Goal: Information Seeking & Learning: Learn about a topic

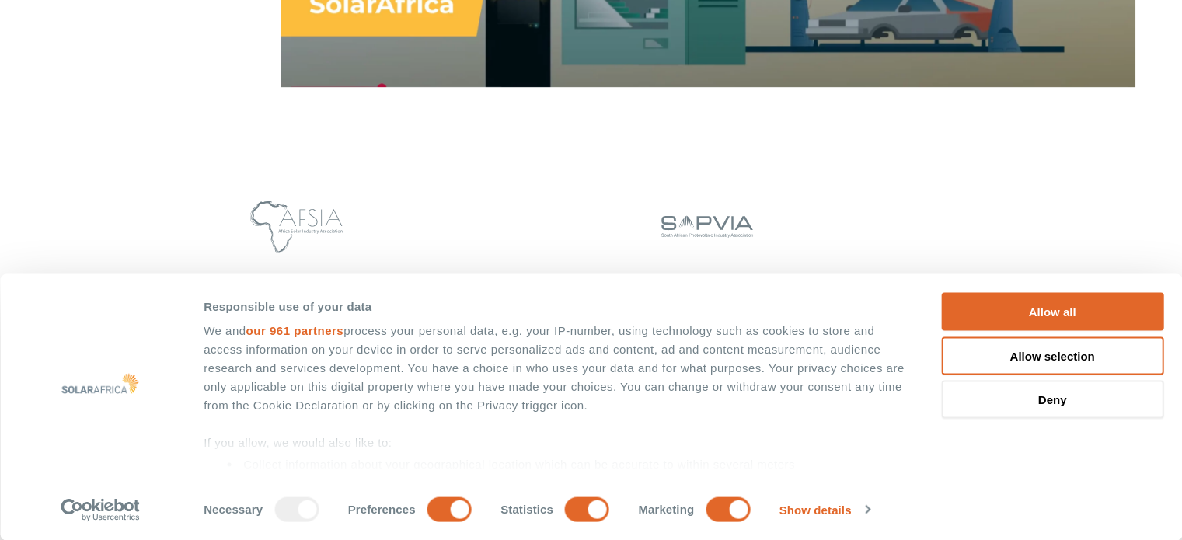
scroll to position [1477, 0]
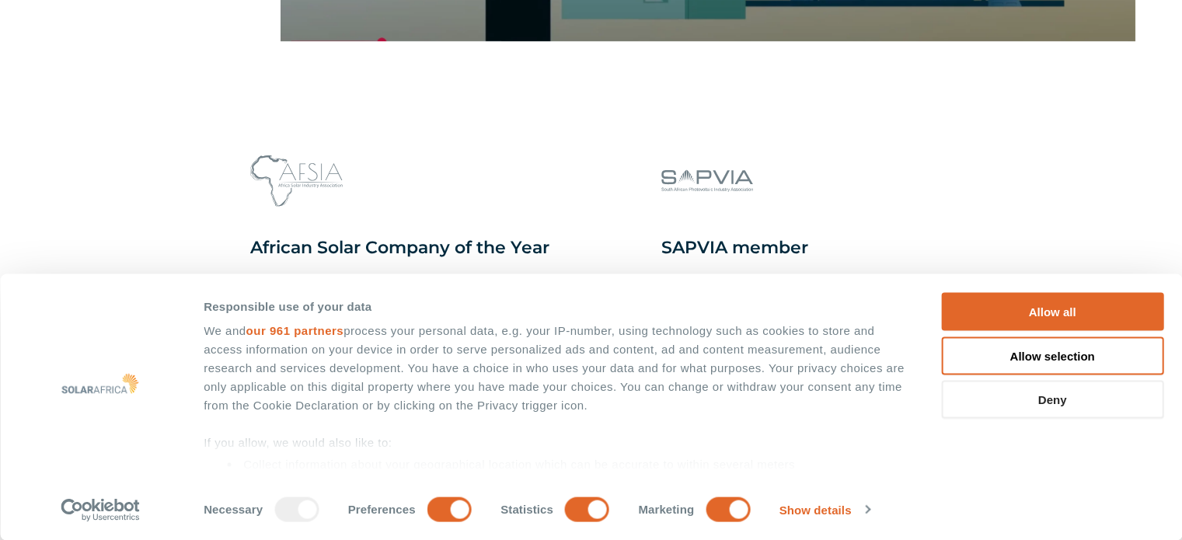
click at [1025, 403] on button "Deny" at bounding box center [1052, 400] width 222 height 38
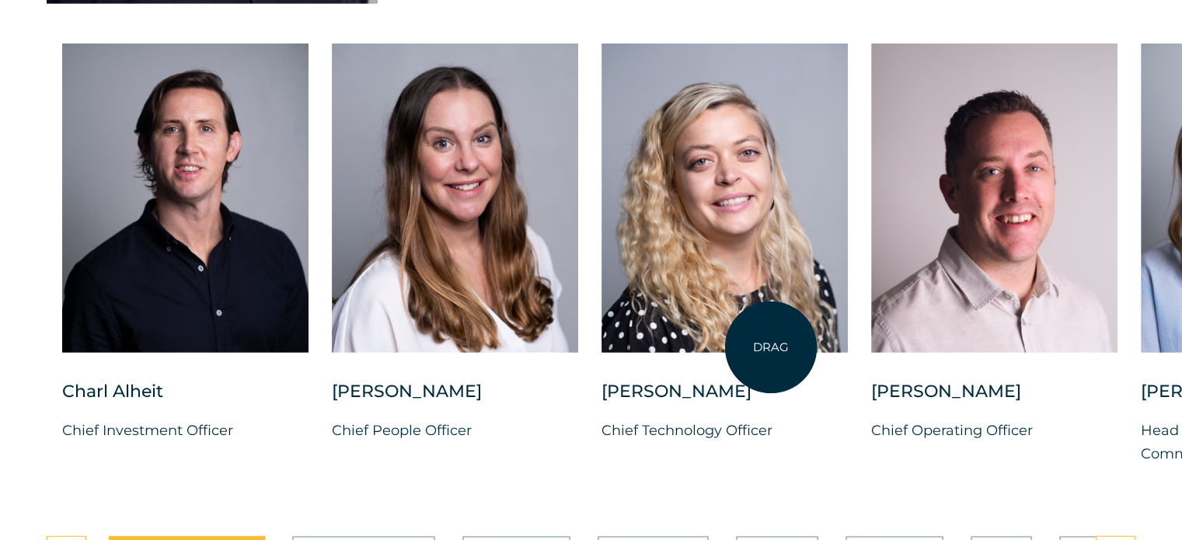
scroll to position [3965, 0]
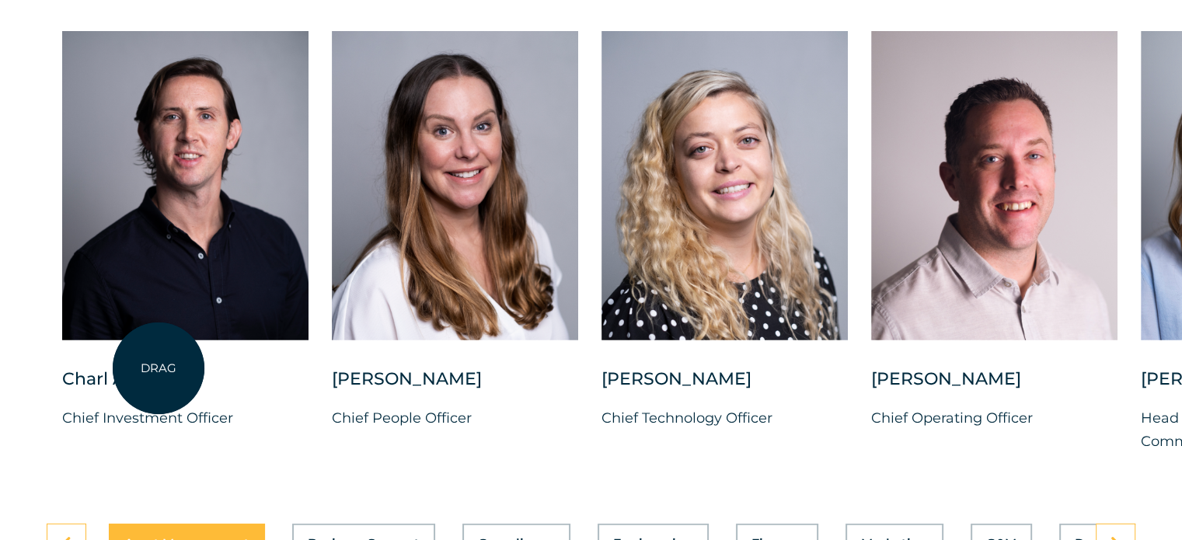
click at [159, 368] on div "Charl Alheit" at bounding box center [185, 387] width 246 height 39
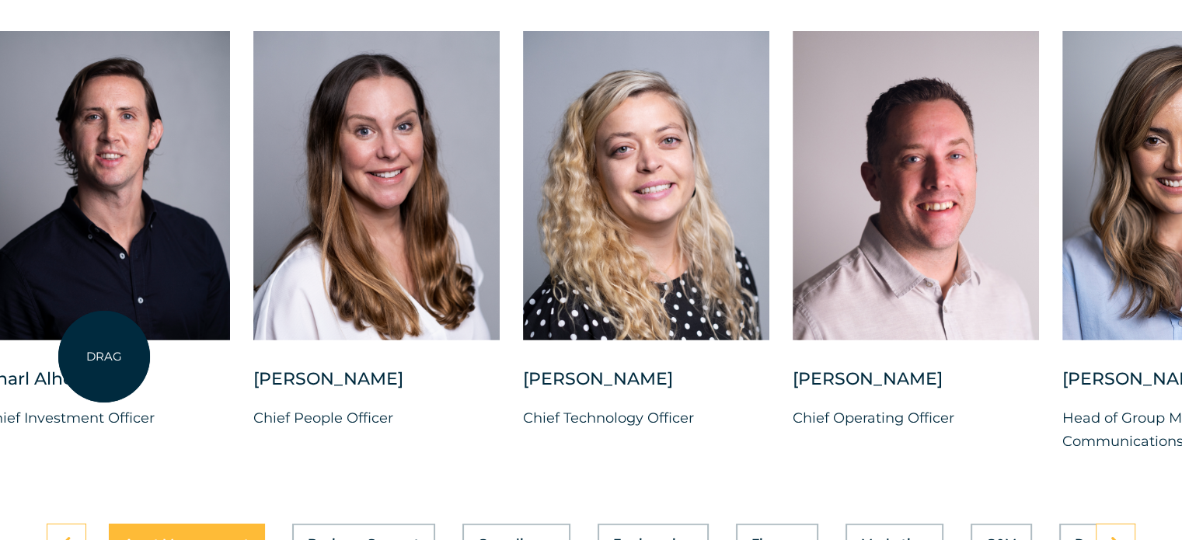
drag, startPoint x: 183, startPoint y: 290, endPoint x: 82, endPoint y: 355, distance: 119.3
click at [82, 355] on div "[PERSON_NAME] Chief Investment Officer" at bounding box center [107, 243] width 246 height 424
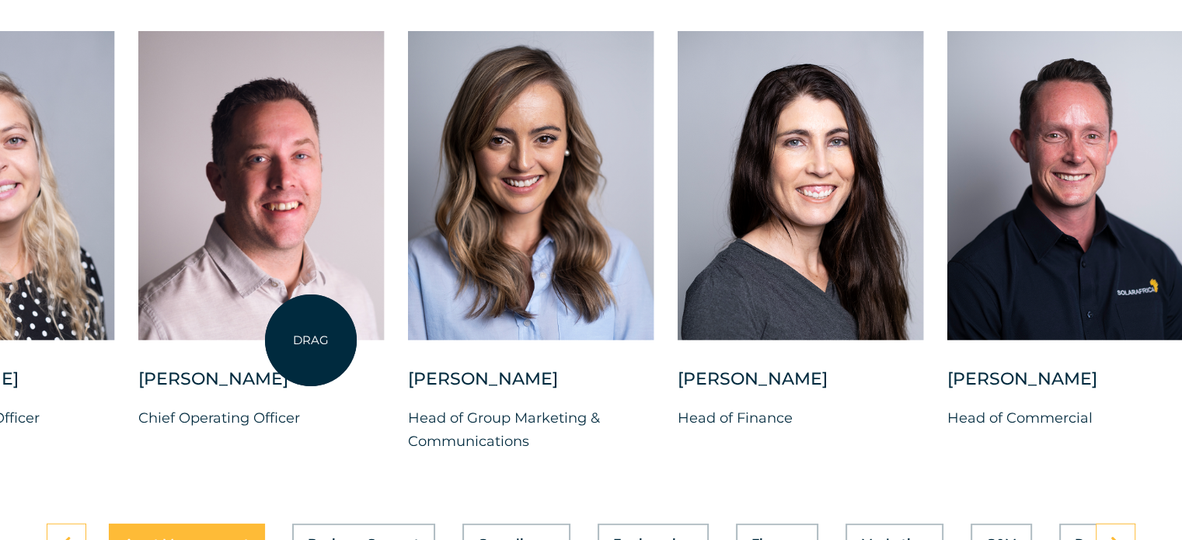
drag, startPoint x: 796, startPoint y: 330, endPoint x: 311, endPoint y: 341, distance: 485.2
click at [311, 341] on div at bounding box center [261, 199] width 246 height 337
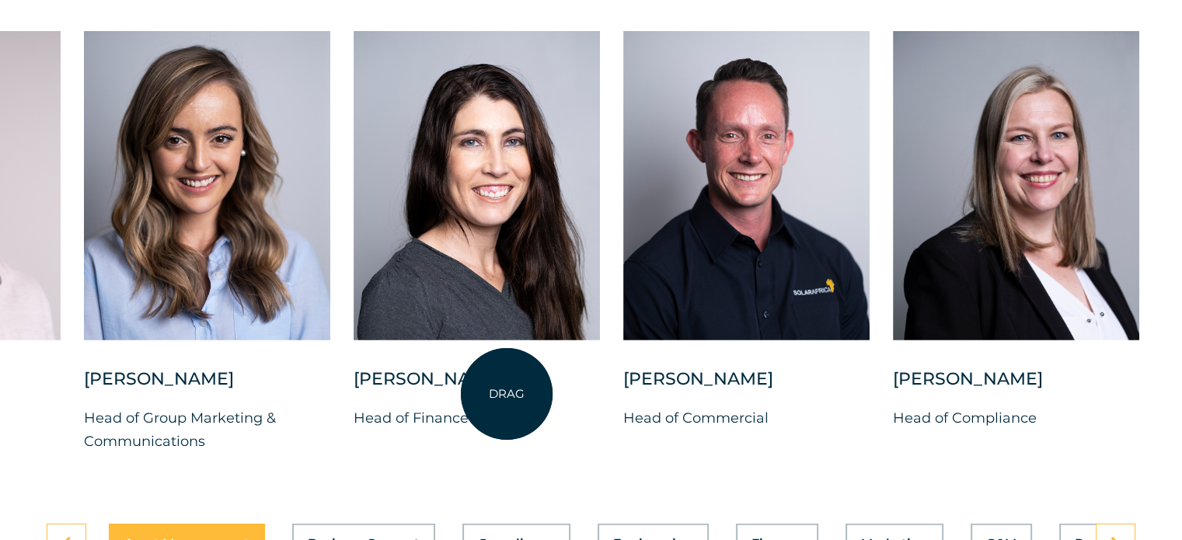
drag, startPoint x: 755, startPoint y: 389, endPoint x: 501, endPoint y: 394, distance: 254.3
click at [501, 394] on div "[PERSON_NAME] Head of Finance" at bounding box center [477, 411] width 246 height 87
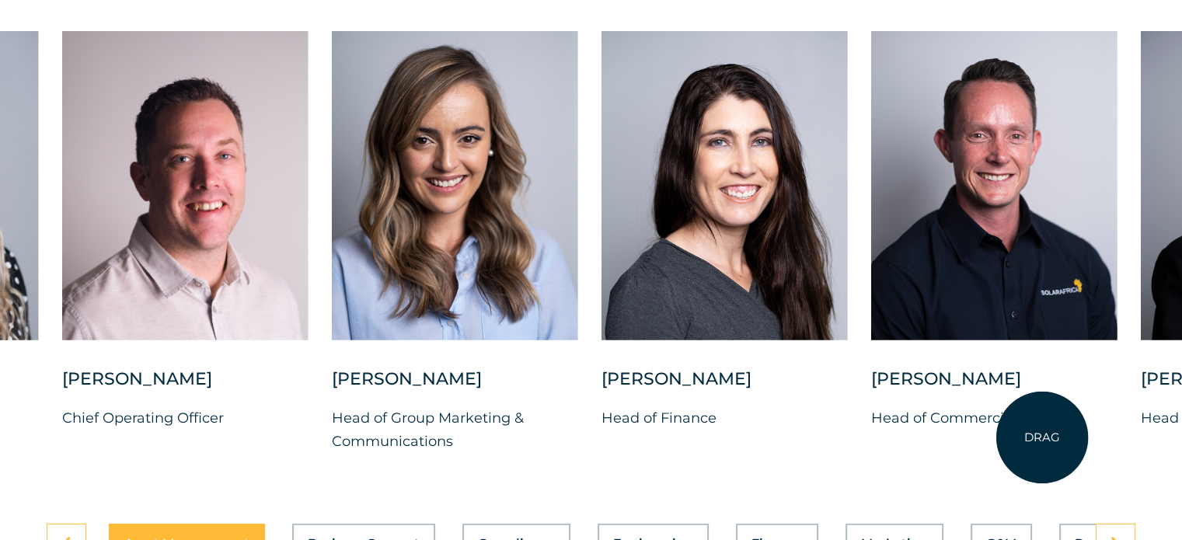
drag, startPoint x: 735, startPoint y: 385, endPoint x: 1044, endPoint y: 438, distance: 313.1
click at [1044, 438] on div "[PERSON_NAME] Head of Commercial" at bounding box center [994, 411] width 246 height 87
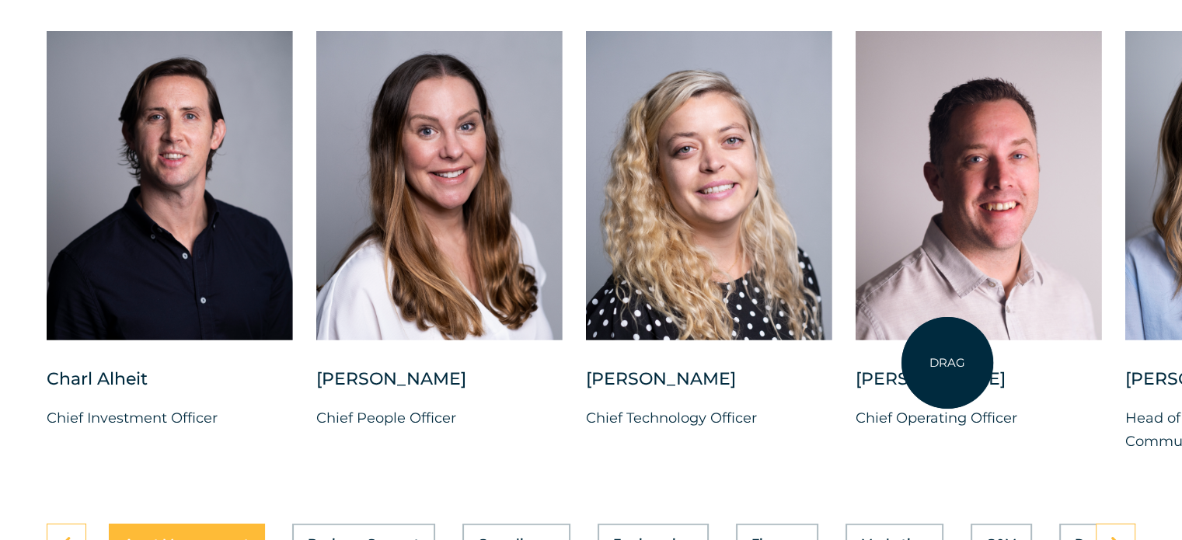
drag, startPoint x: 399, startPoint y: 320, endPoint x: 948, endPoint y: 363, distance: 550.6
click at [948, 363] on div "[PERSON_NAME] Chief Operating Officer" at bounding box center [979, 243] width 246 height 424
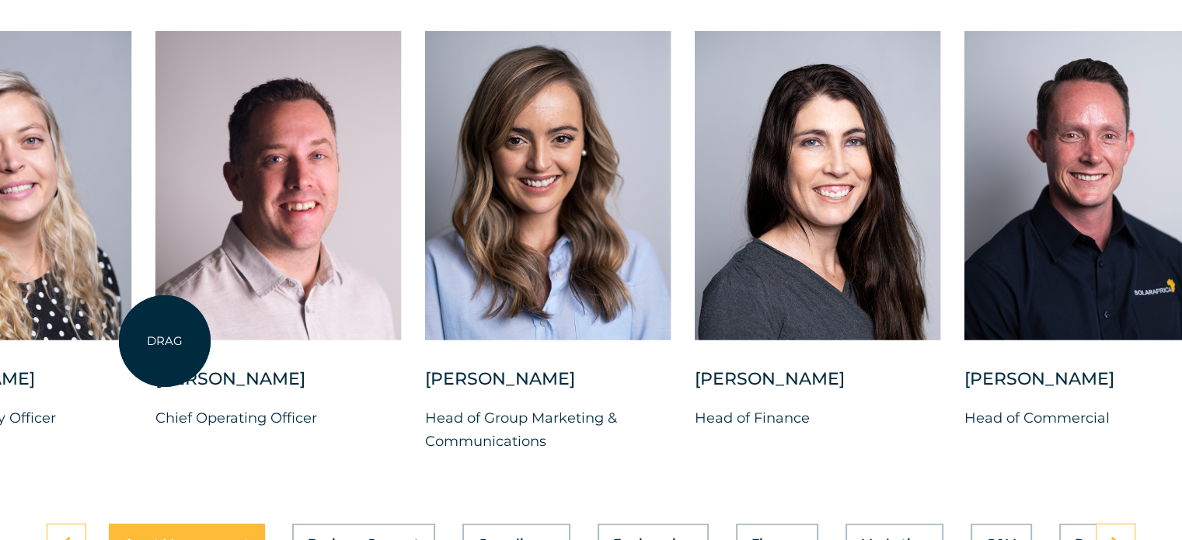
drag, startPoint x: 847, startPoint y: 362, endPoint x: 283, endPoint y: 335, distance: 564.3
click at [164, 341] on div "[PERSON_NAME] Chief Operating Officer" at bounding box center [278, 243] width 246 height 424
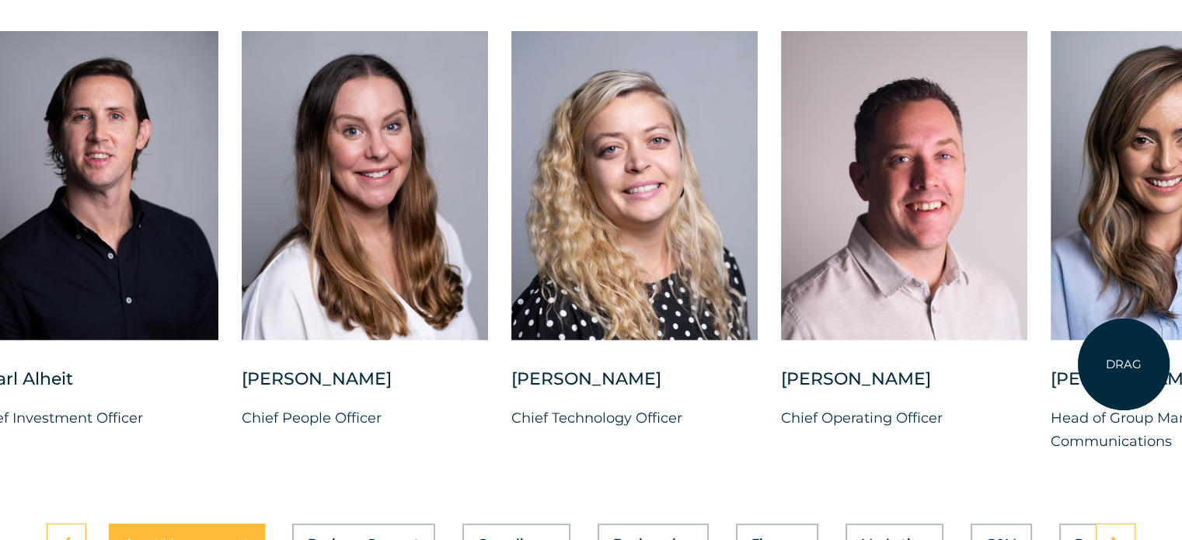
drag, startPoint x: 417, startPoint y: 345, endPoint x: 1129, endPoint y: 364, distance: 712.4
click at [1127, 365] on div "[PERSON_NAME] Head of Group Marketing & Communications" at bounding box center [1174, 254] width 246 height 447
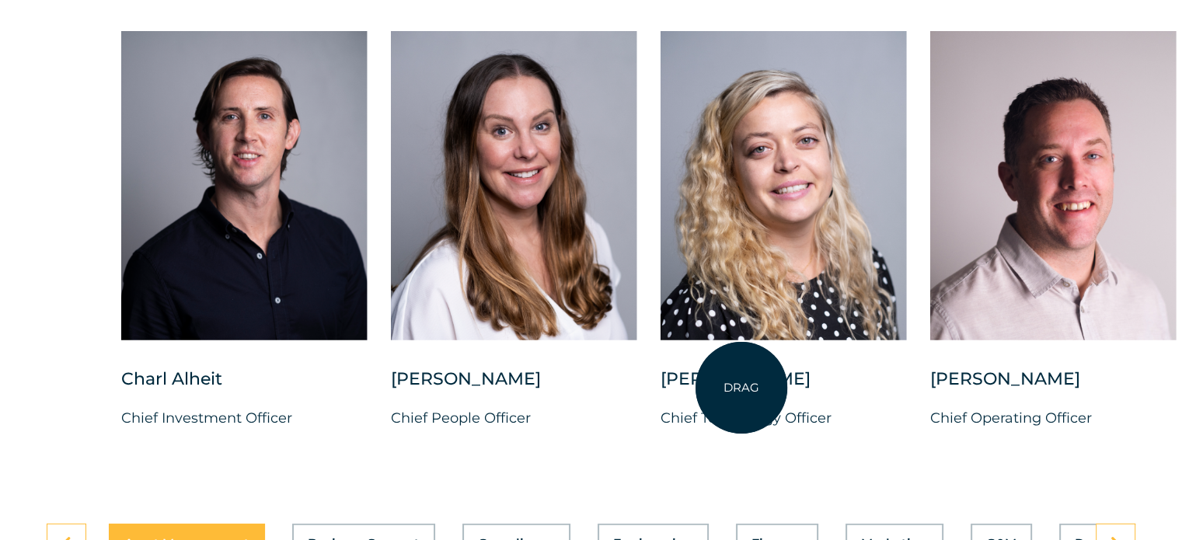
drag, startPoint x: 448, startPoint y: 376, endPoint x: 742, endPoint y: 388, distance: 294.1
click at [742, 388] on div "[PERSON_NAME] Chief Investment Officer [PERSON_NAME] Chief People Officer [PERS…" at bounding box center [1200, 254] width 2283 height 447
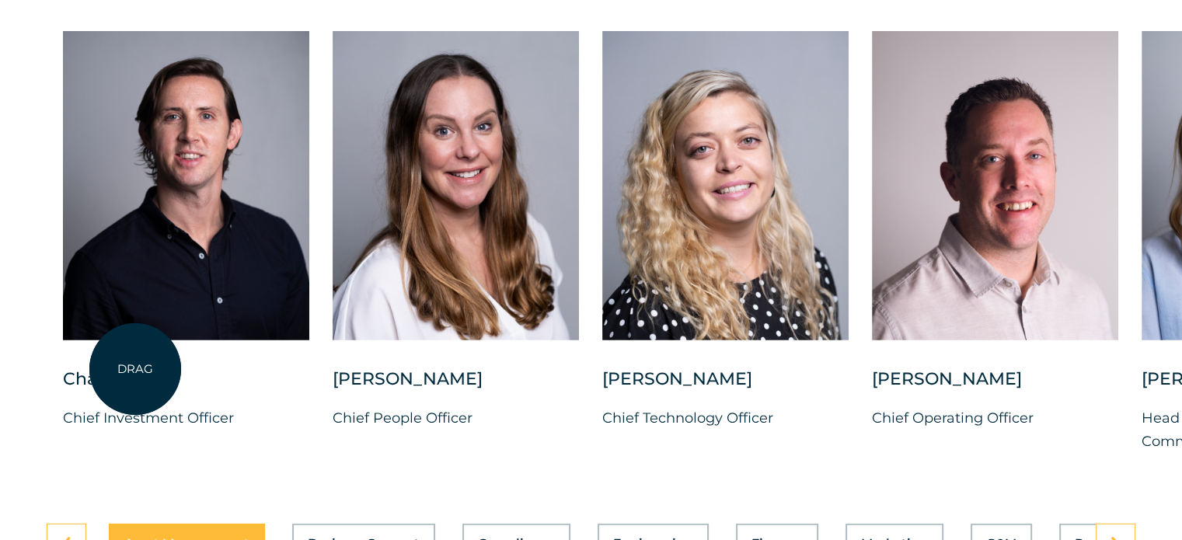
click at [135, 369] on div "Charl Alheit" at bounding box center [186, 387] width 246 height 39
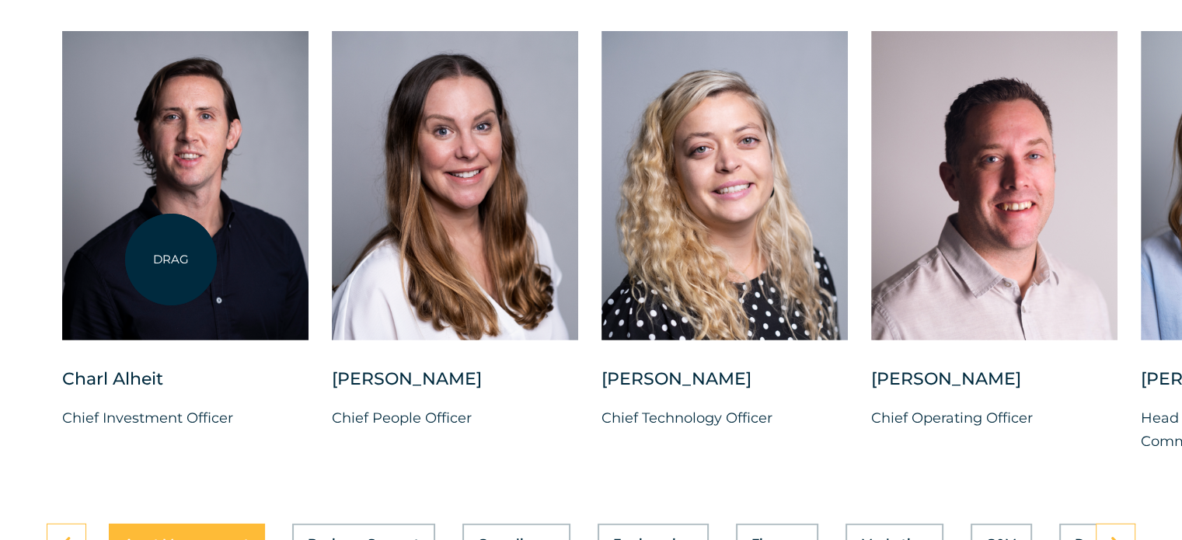
click at [171, 260] on div at bounding box center [185, 185] width 246 height 309
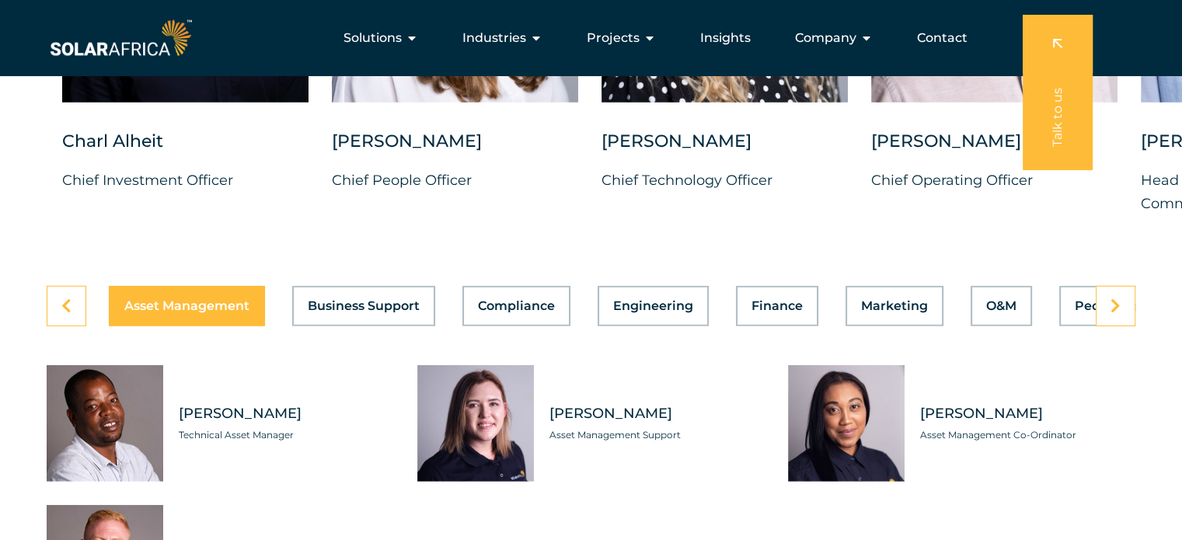
scroll to position [4198, 0]
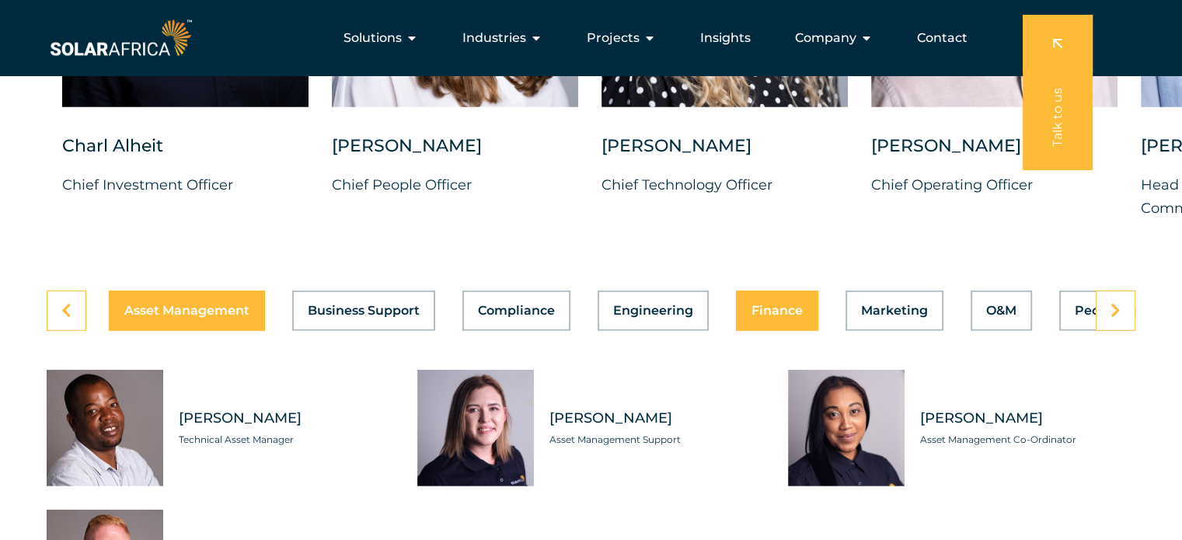
click at [790, 305] on span "Finance" at bounding box center [777, 311] width 51 height 12
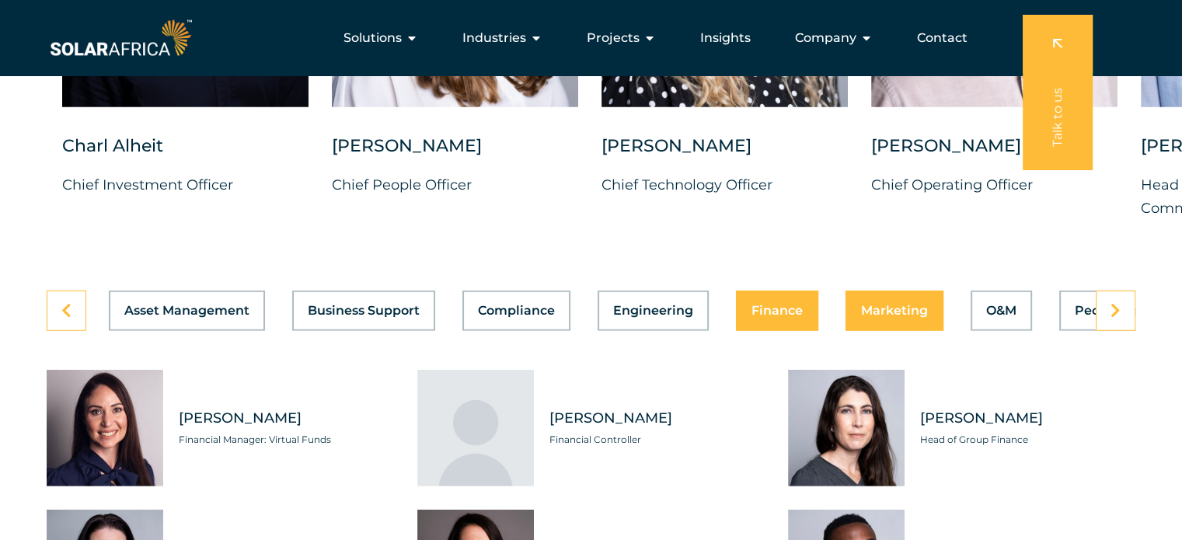
click at [880, 305] on span "Marketing" at bounding box center [894, 311] width 67 height 12
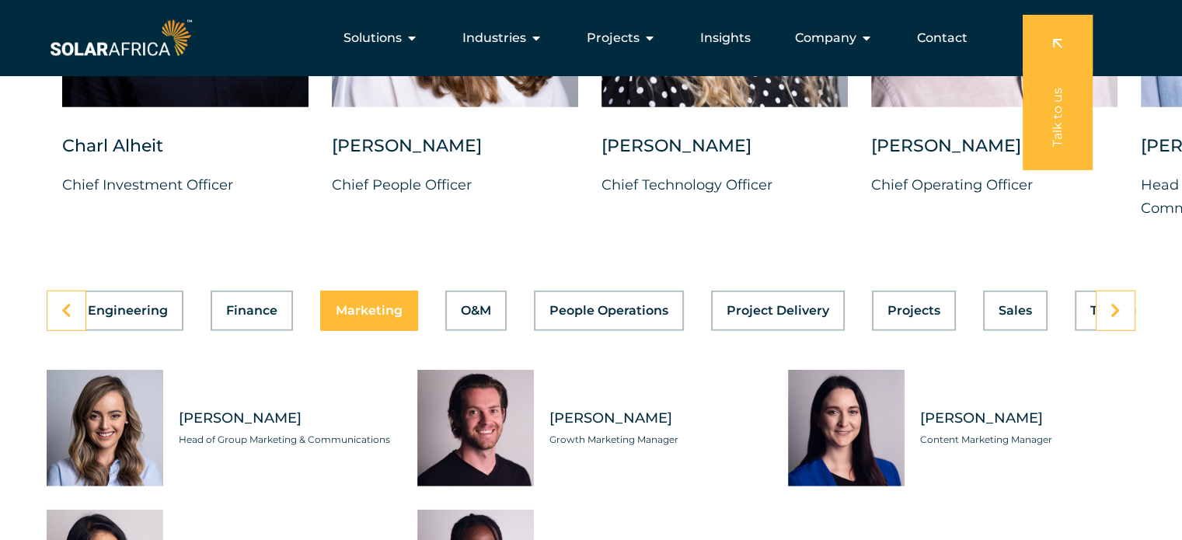
scroll to position [0, 621]
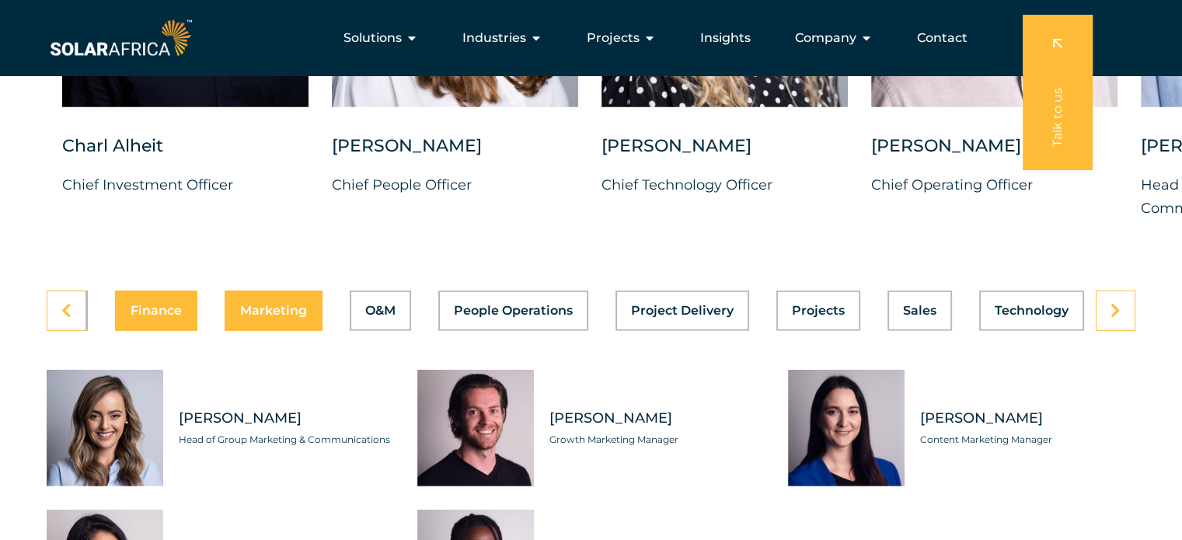
click at [145, 305] on span "Finance" at bounding box center [156, 311] width 51 height 12
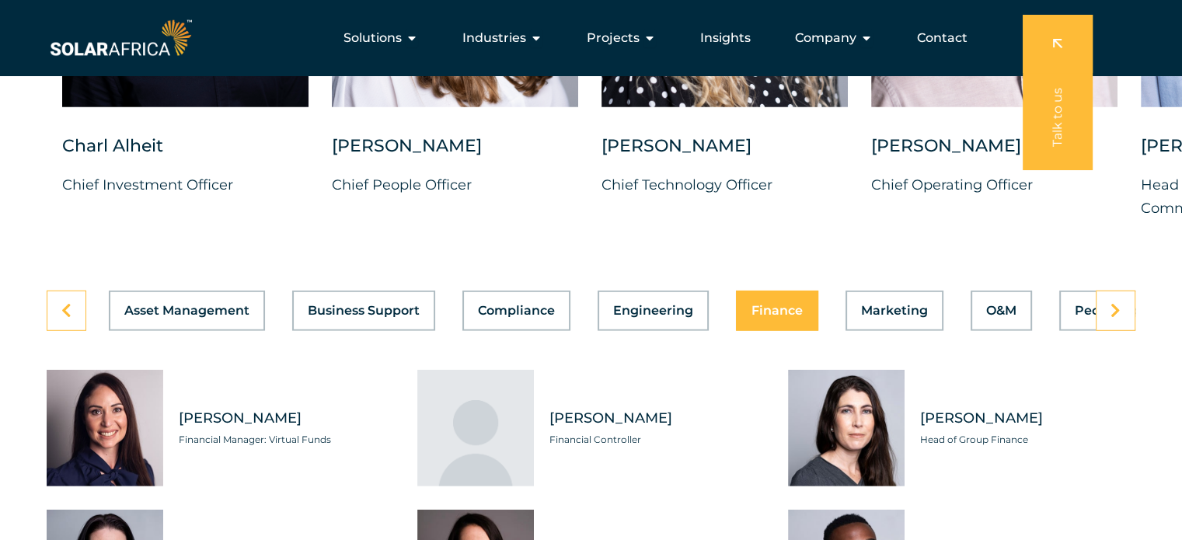
scroll to position [4120, 0]
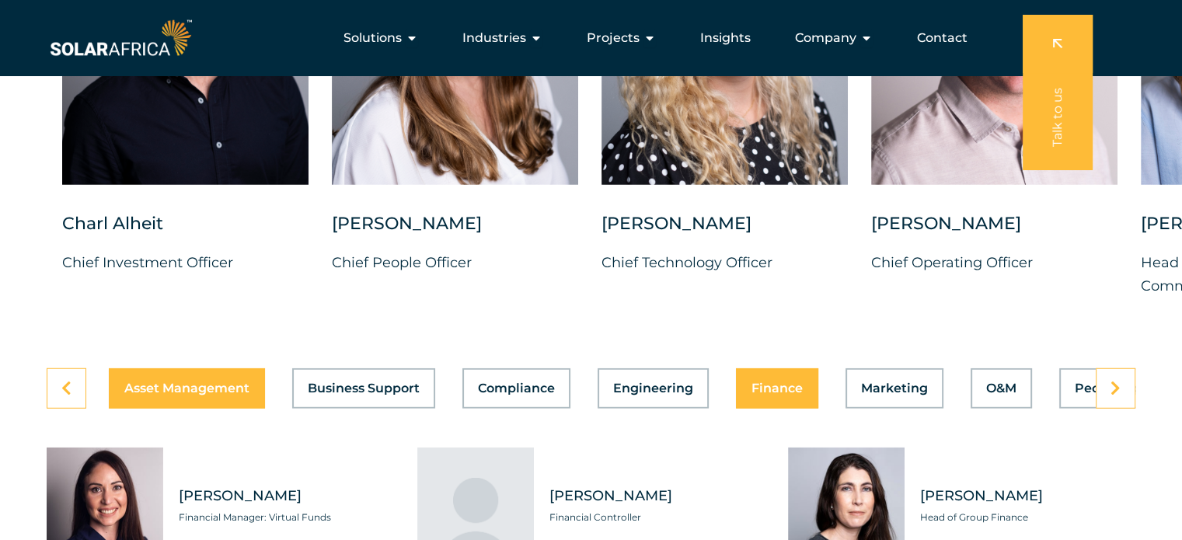
click at [215, 382] on span "Asset Management" at bounding box center [186, 388] width 125 height 12
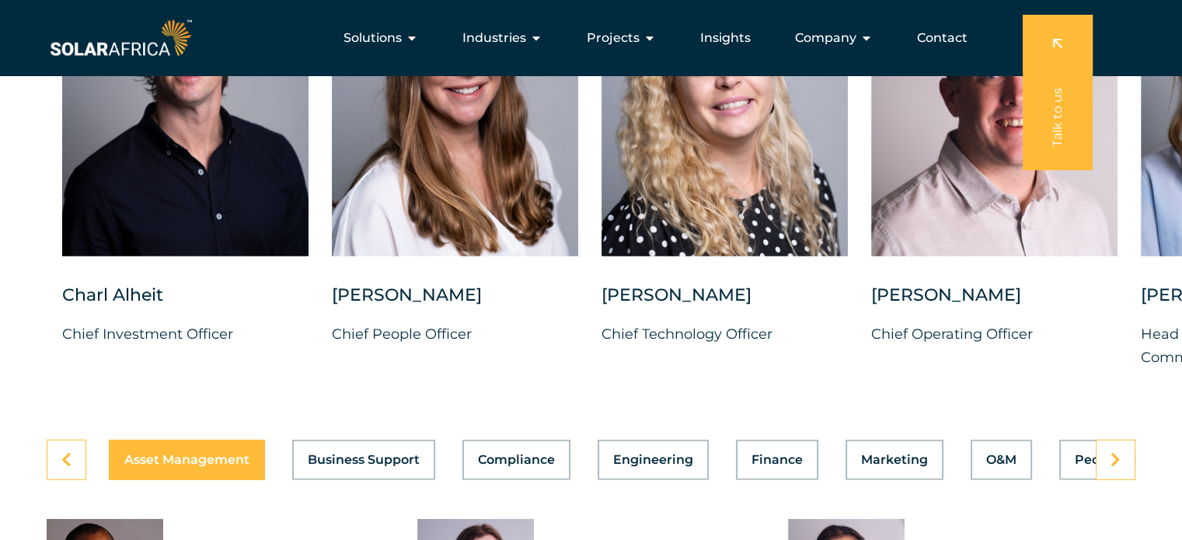
scroll to position [4043, 0]
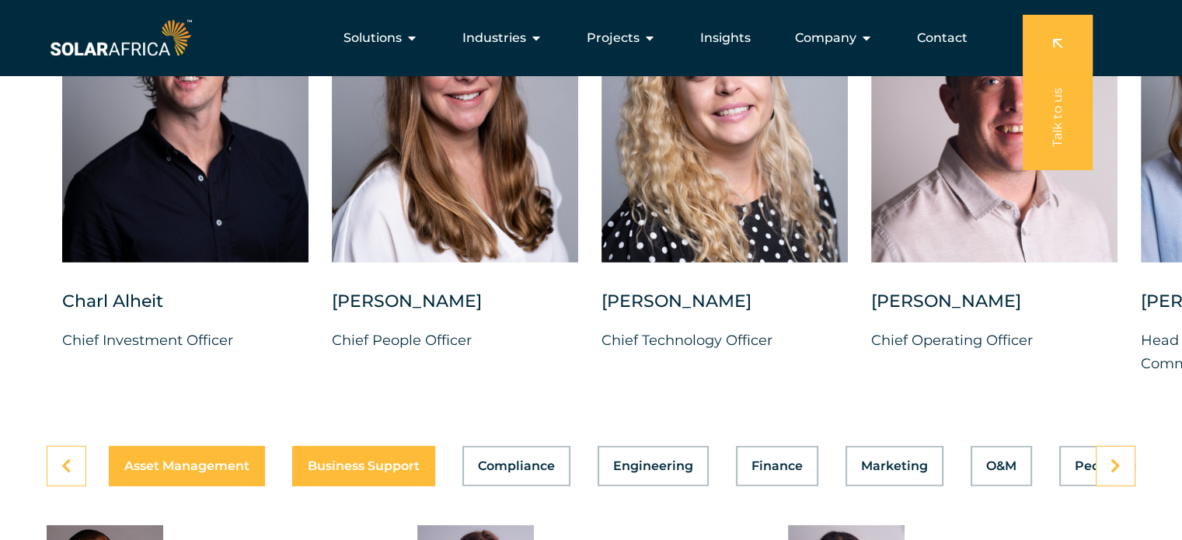
click at [352, 460] on span "Business Support" at bounding box center [364, 466] width 112 height 12
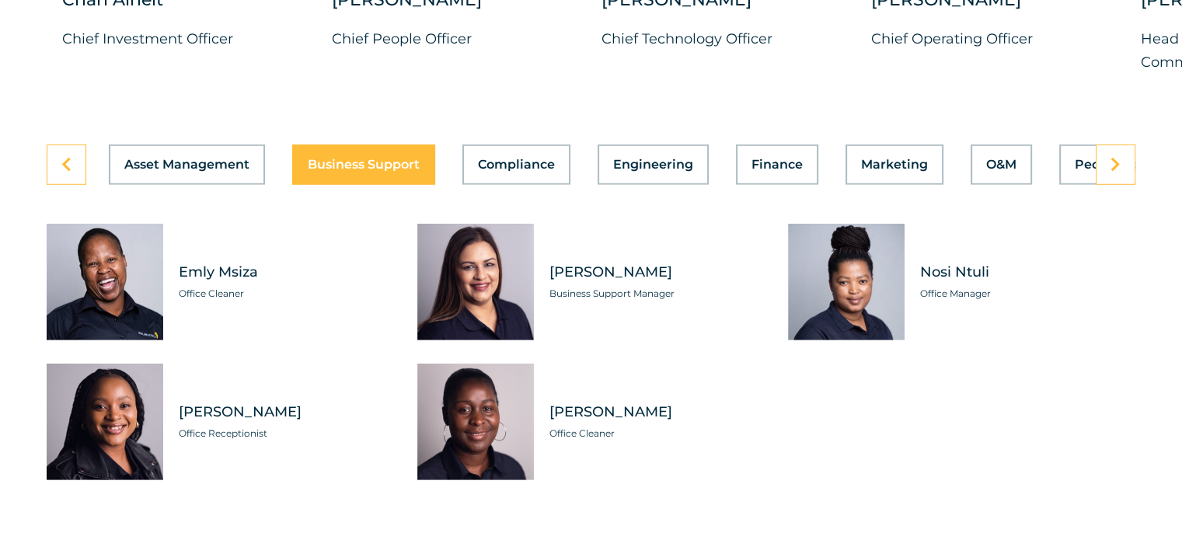
scroll to position [4354, 0]
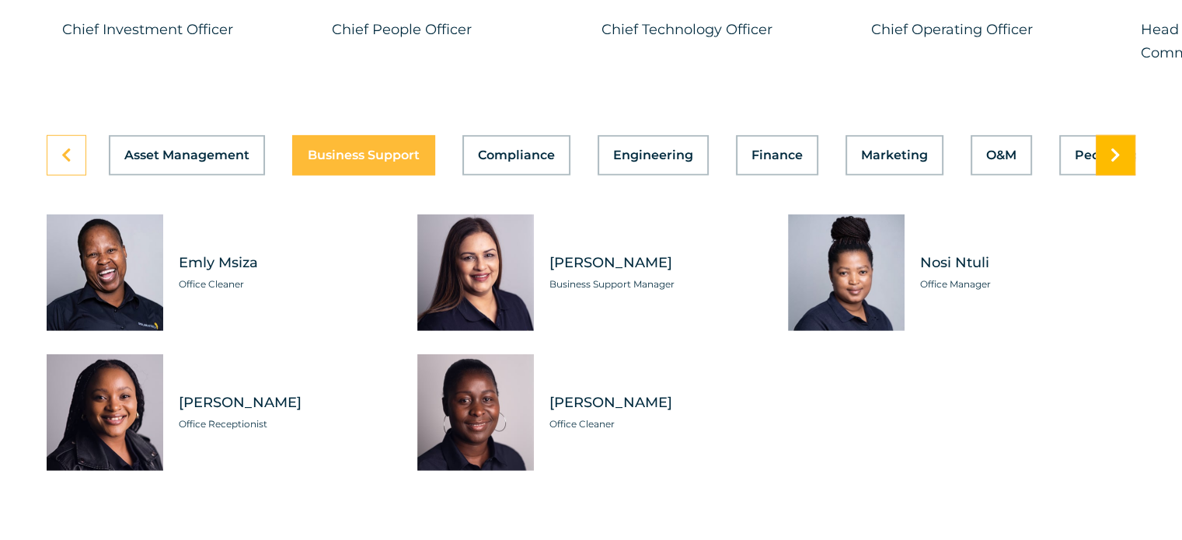
click at [1116, 152] on link at bounding box center [1116, 155] width 40 height 40
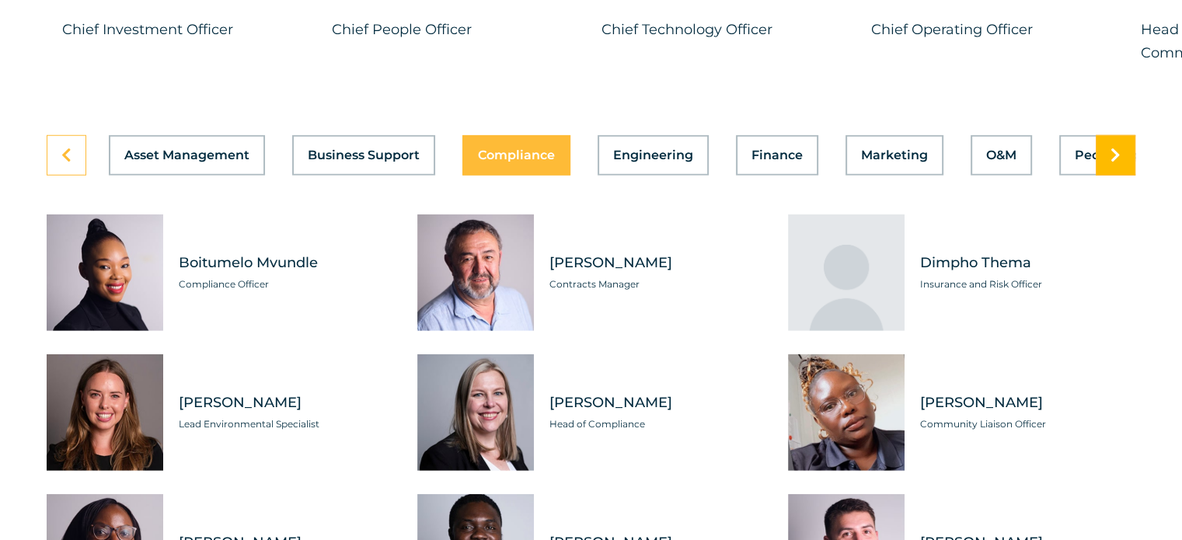
click at [1116, 152] on link at bounding box center [1116, 155] width 40 height 40
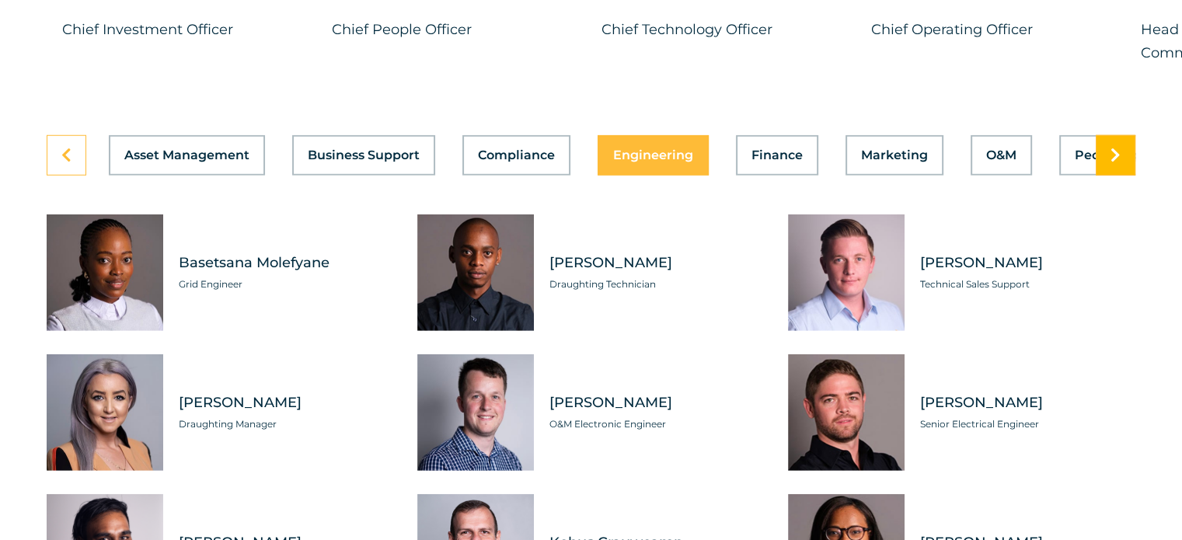
click at [1116, 152] on link at bounding box center [1116, 155] width 40 height 40
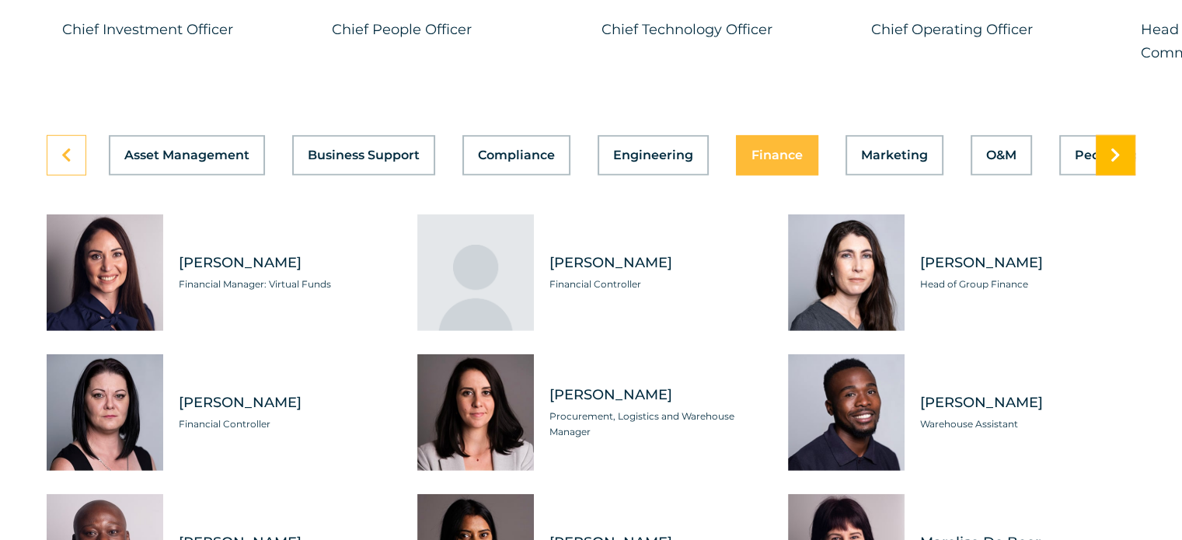
click at [1116, 152] on link at bounding box center [1116, 155] width 40 height 40
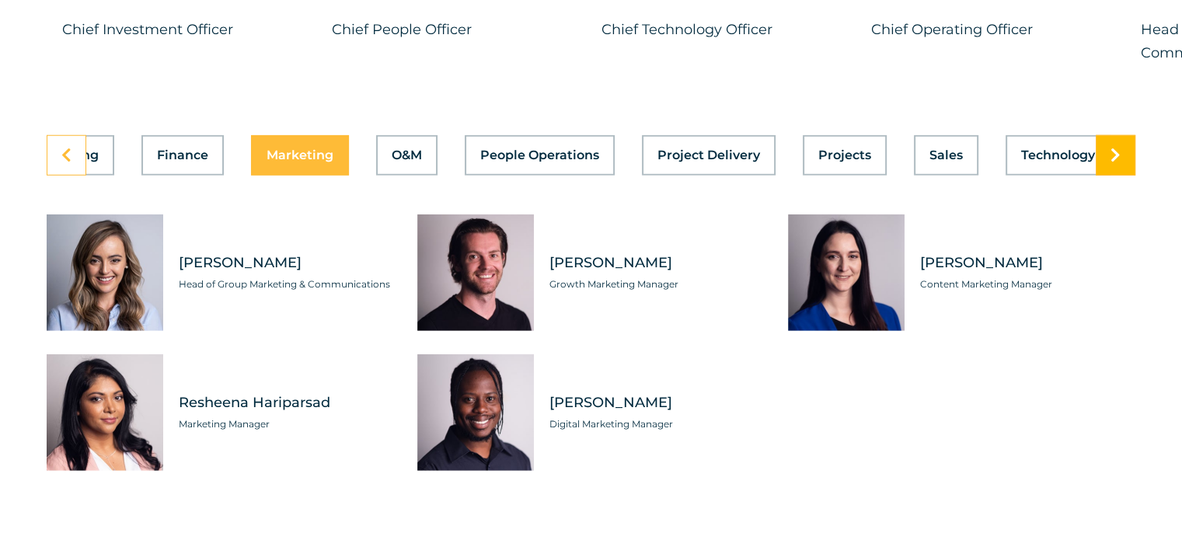
scroll to position [0, 621]
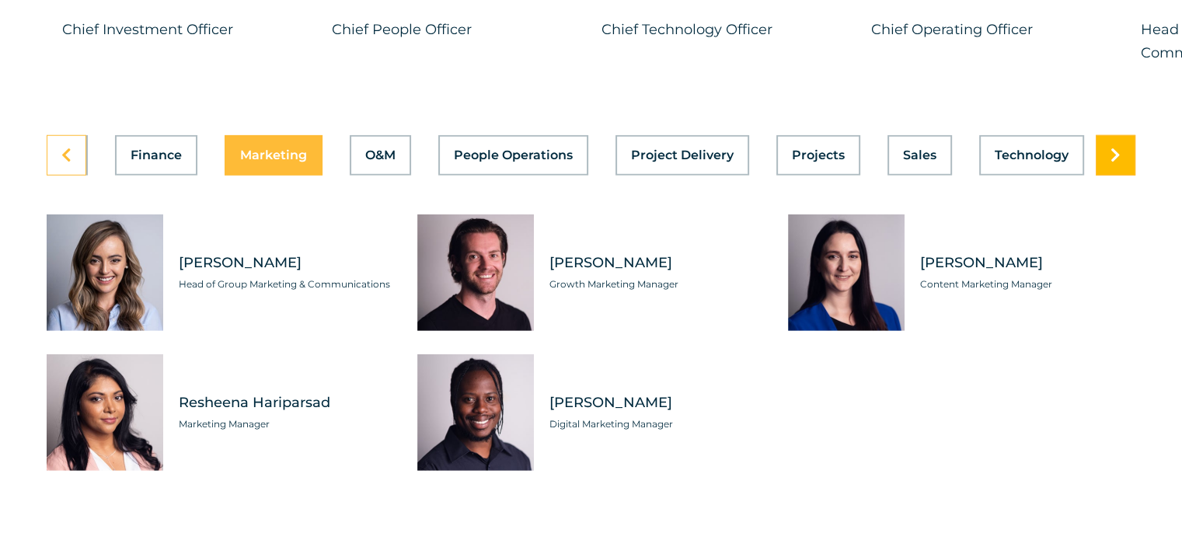
click at [1116, 152] on link at bounding box center [1116, 155] width 40 height 40
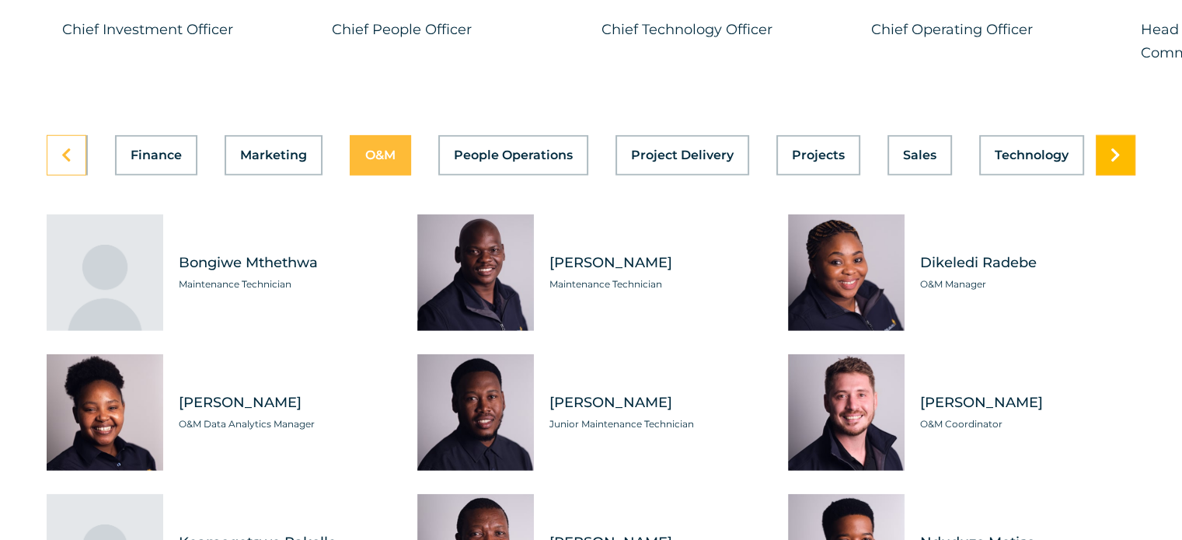
click at [1116, 152] on link at bounding box center [1116, 155] width 40 height 40
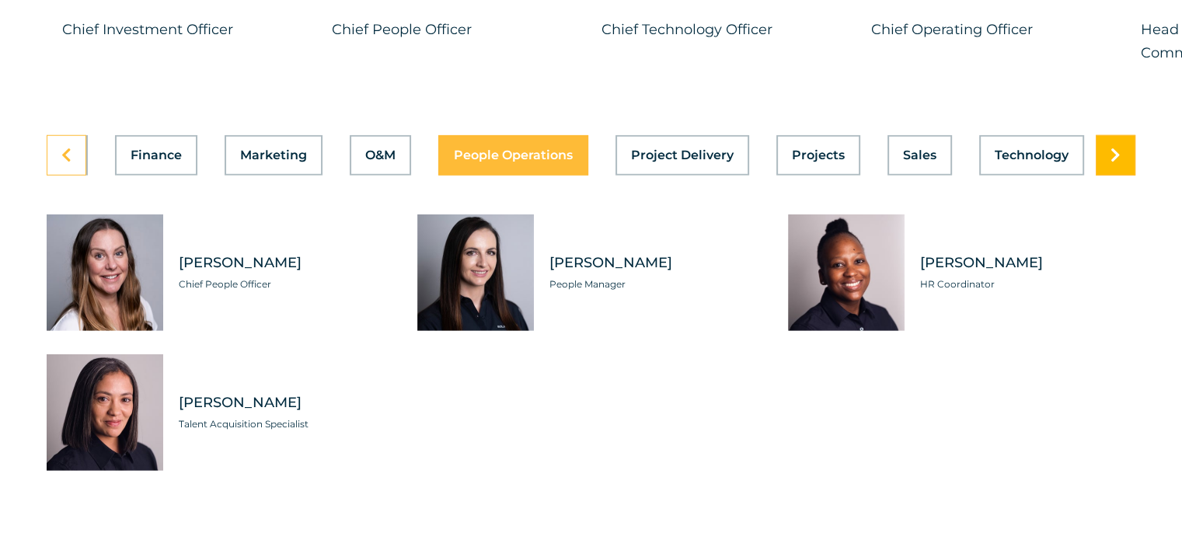
click at [1116, 152] on link at bounding box center [1116, 155] width 40 height 40
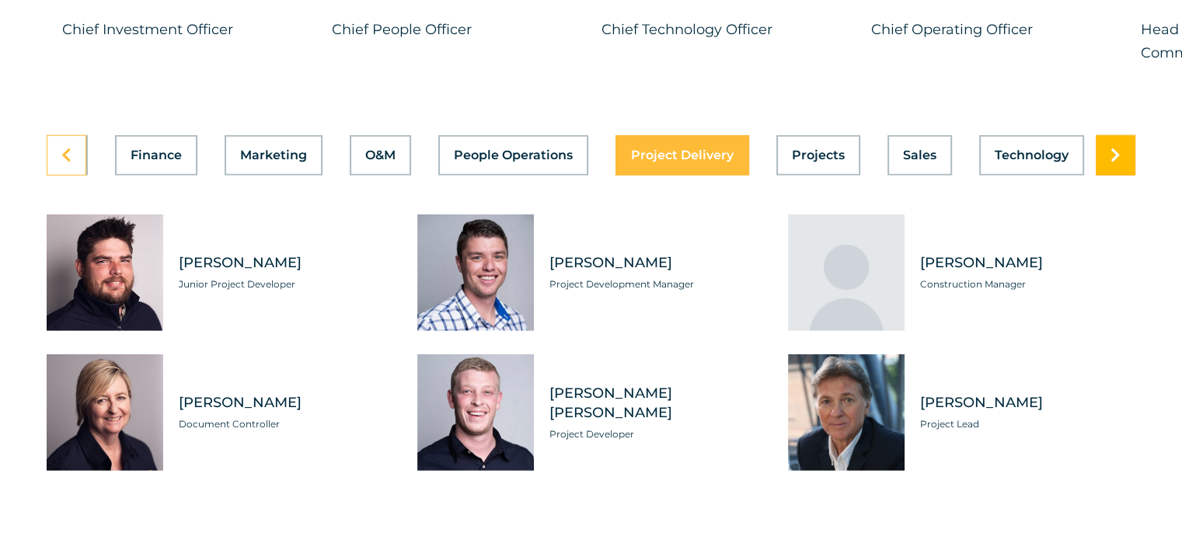
click at [1116, 152] on link at bounding box center [1116, 155] width 40 height 40
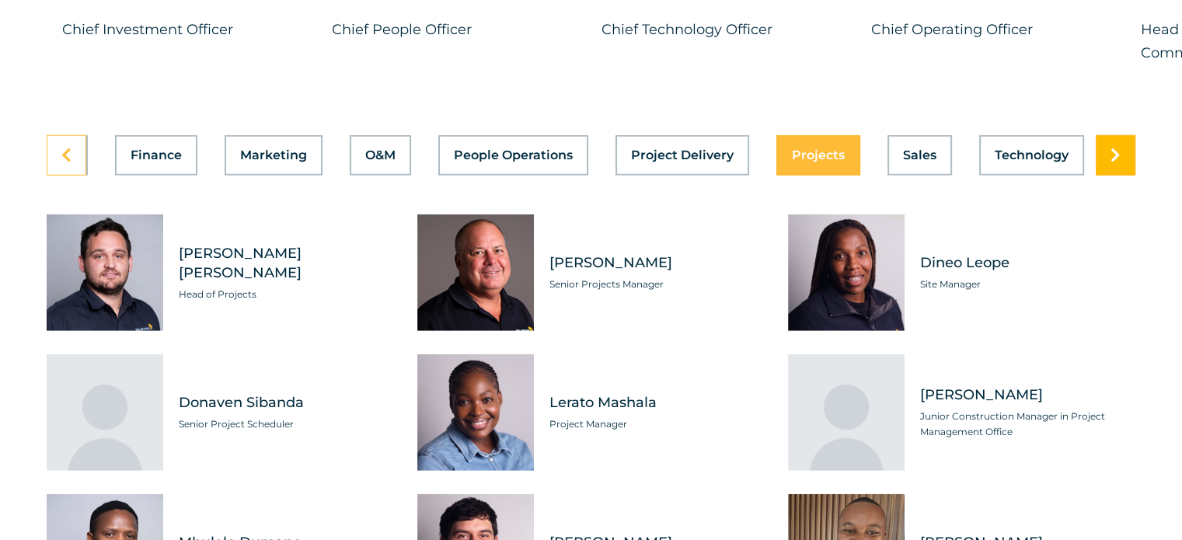
click at [1116, 152] on link at bounding box center [1116, 155] width 40 height 40
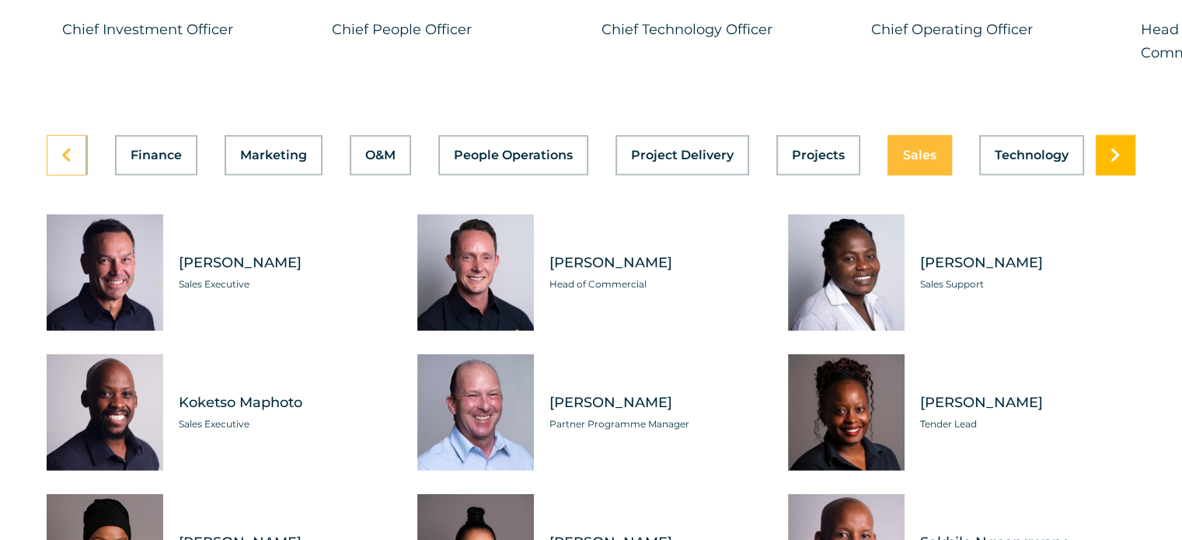
click at [1116, 152] on link at bounding box center [1116, 155] width 40 height 40
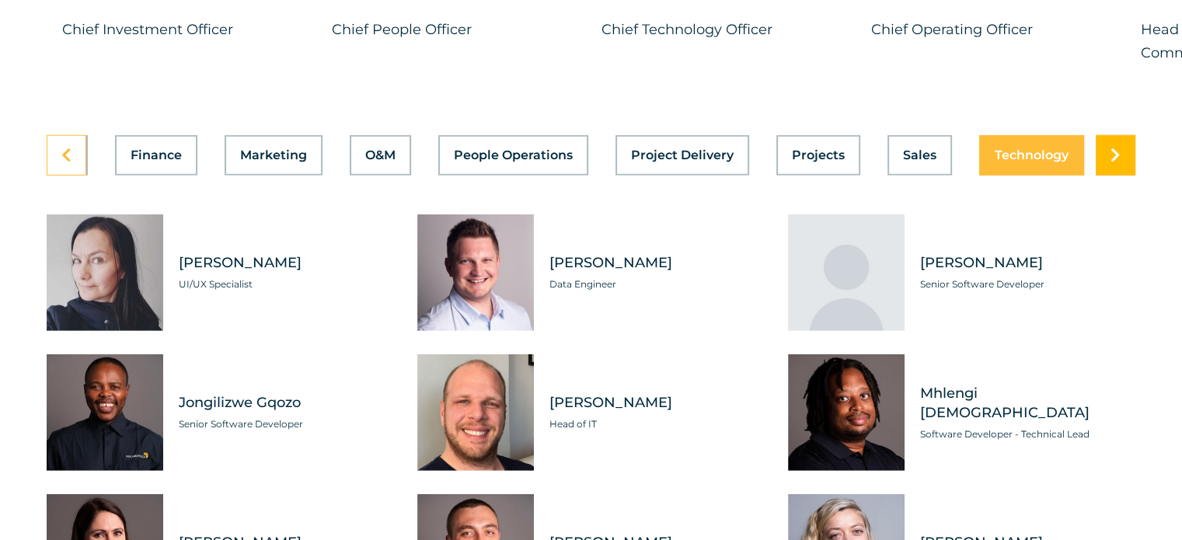
click at [1116, 152] on link at bounding box center [1116, 155] width 40 height 40
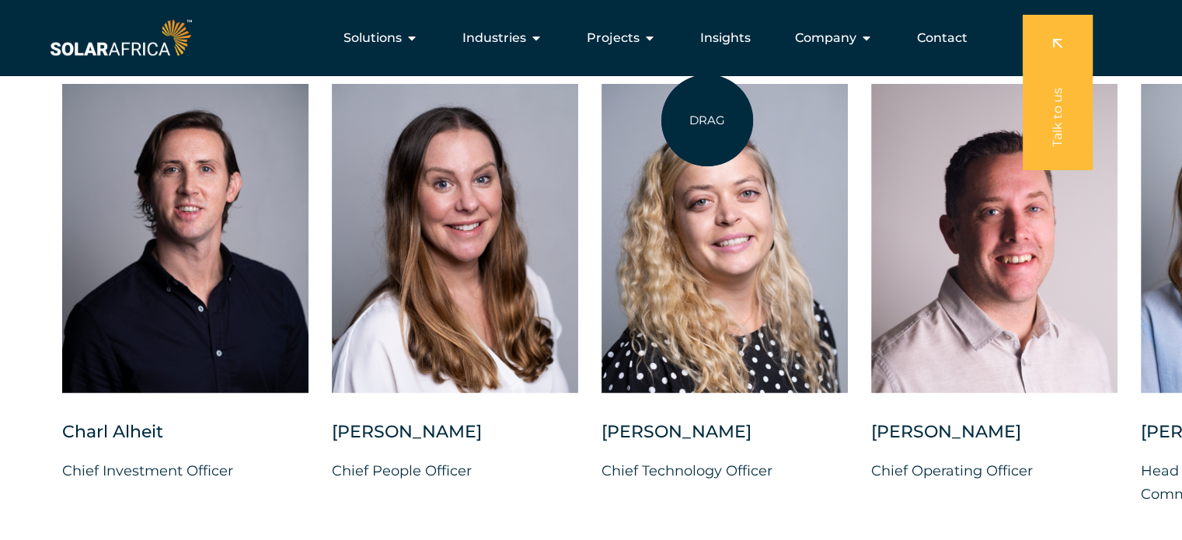
scroll to position [3887, 0]
